Goal: Information Seeking & Learning: Understand process/instructions

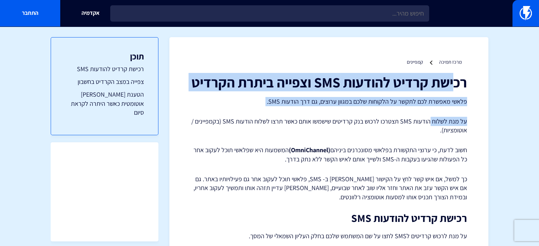
drag, startPoint x: 453, startPoint y: 83, endPoint x: 430, endPoint y: 113, distance: 37.6
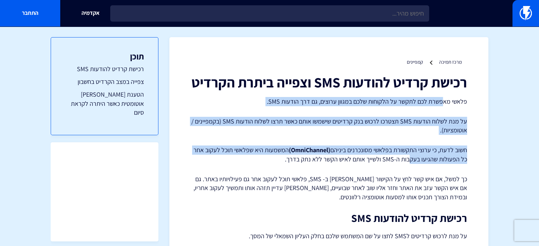
drag, startPoint x: 443, startPoint y: 103, endPoint x: 415, endPoint y: 161, distance: 64.1
click at [415, 161] on p "חשוב לדעת, כי ערוצי התקשורת בפלאשי מסונכרנים ביניהם (OmniChannel) המשמעות היא ש…" at bounding box center [328, 155] width 276 height 18
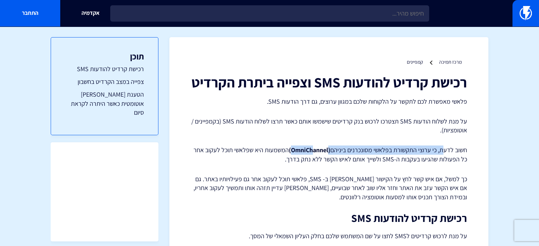
drag, startPoint x: 443, startPoint y: 151, endPoint x: 308, endPoint y: 148, distance: 134.9
click at [308, 148] on p "חשוב לדעת, כי ערוצי התקשורת בפלאשי מסונכרנים ביניהם (OmniChannel) המשמעות היא ש…" at bounding box center [328, 155] width 276 height 18
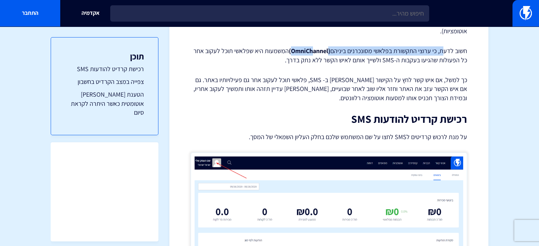
scroll to position [106, 0]
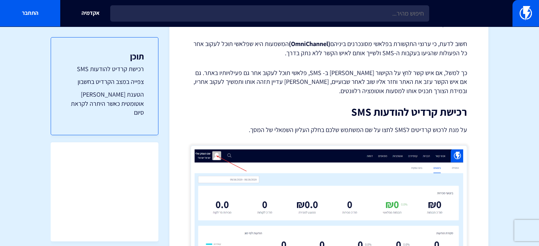
drag, startPoint x: 421, startPoint y: 131, endPoint x: 321, endPoint y: 133, distance: 100.2
click at [321, 133] on p "על מנת לרכוש קרדיטים לSMS לחצו על שם המשתמש שלכם בחלק העליון השמאלי של המסך." at bounding box center [328, 130] width 276 height 10
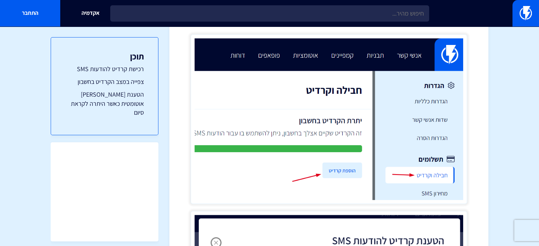
scroll to position [637, 0]
